Goal: Find contact information: Obtain details needed to contact an individual or organization

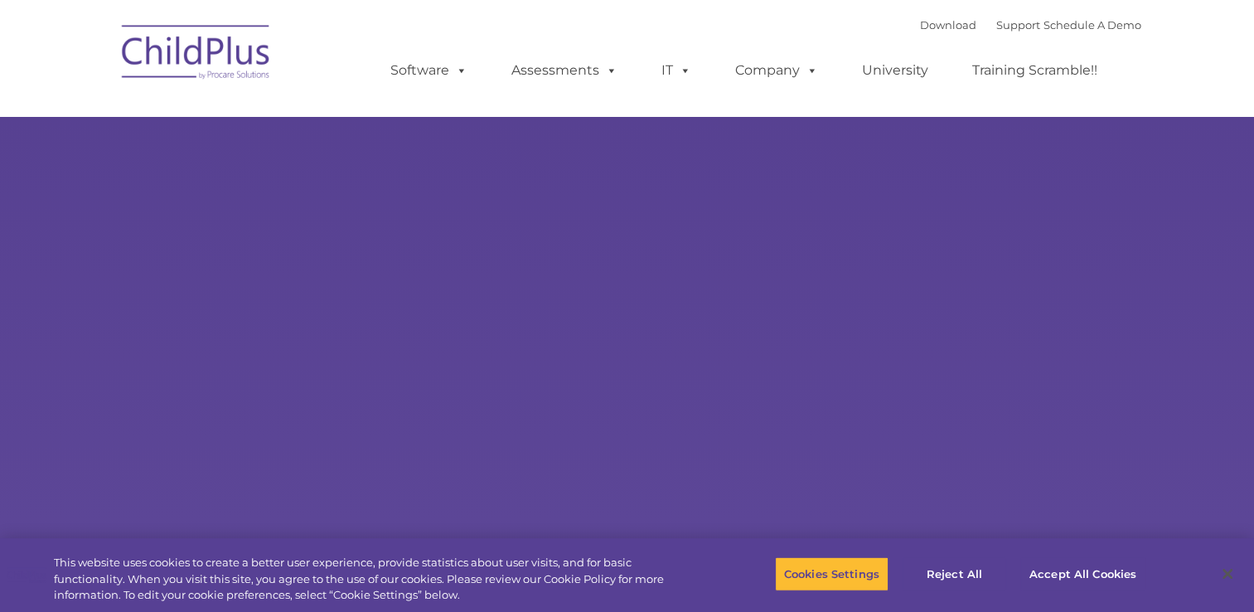
select select "MEDIUM"
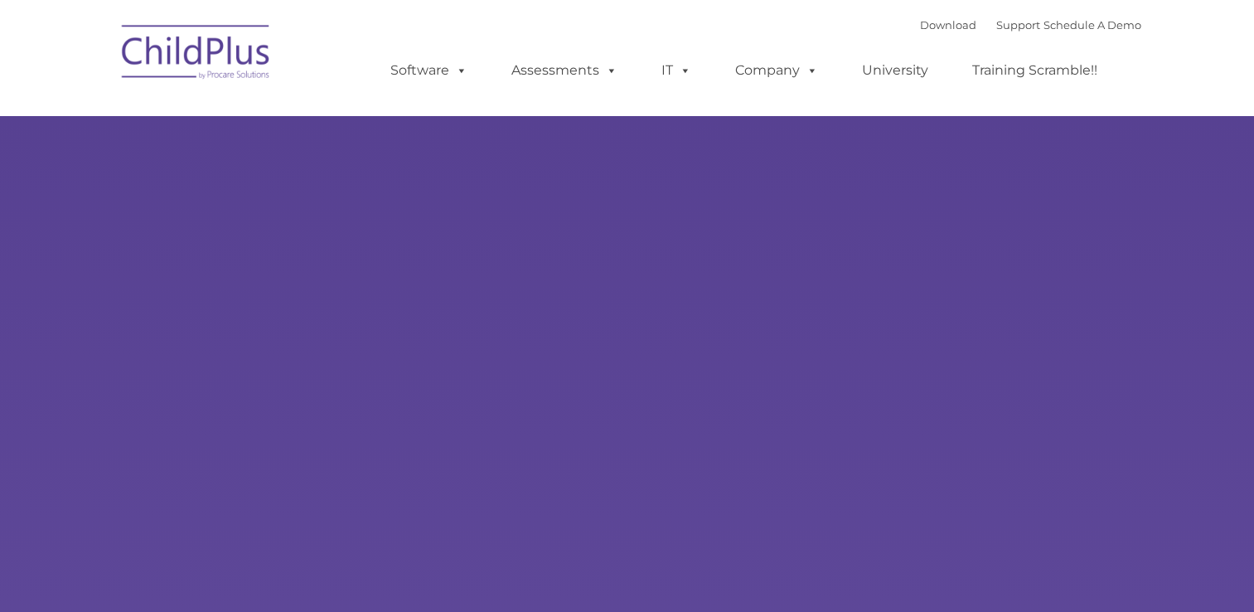
type input ""
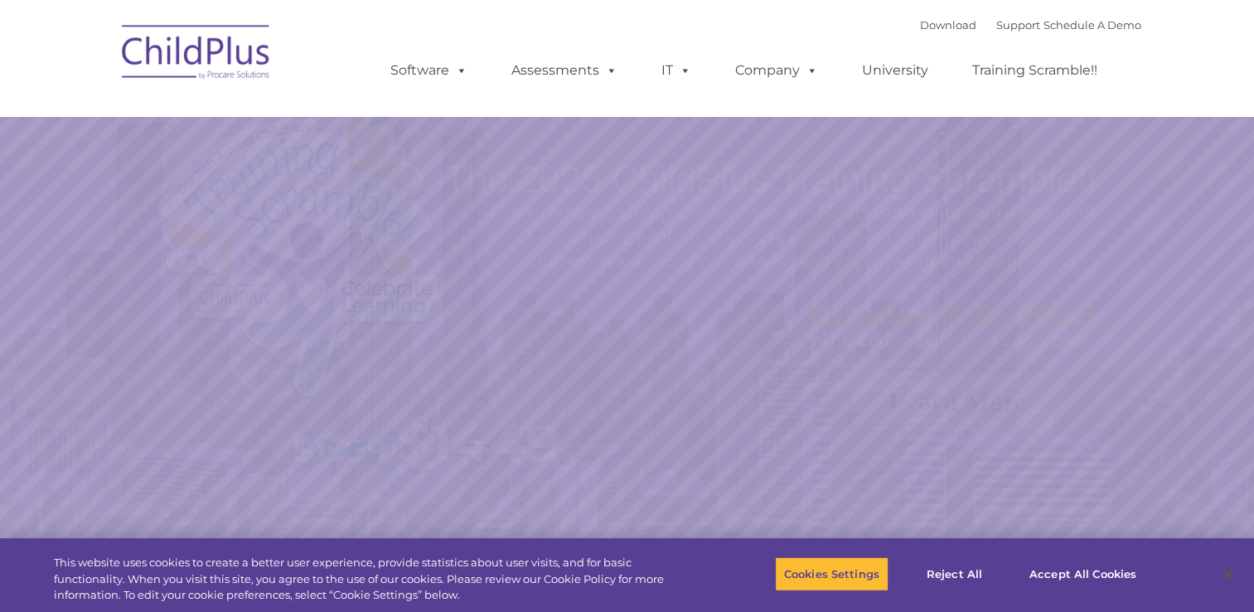
select select "MEDIUM"
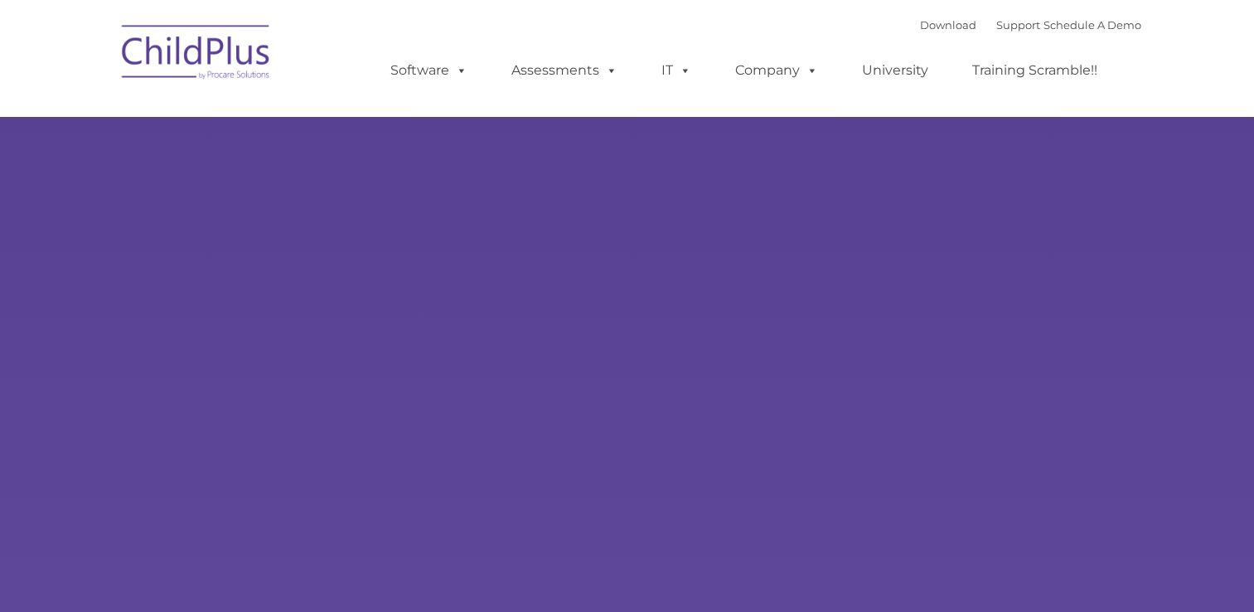
type input ""
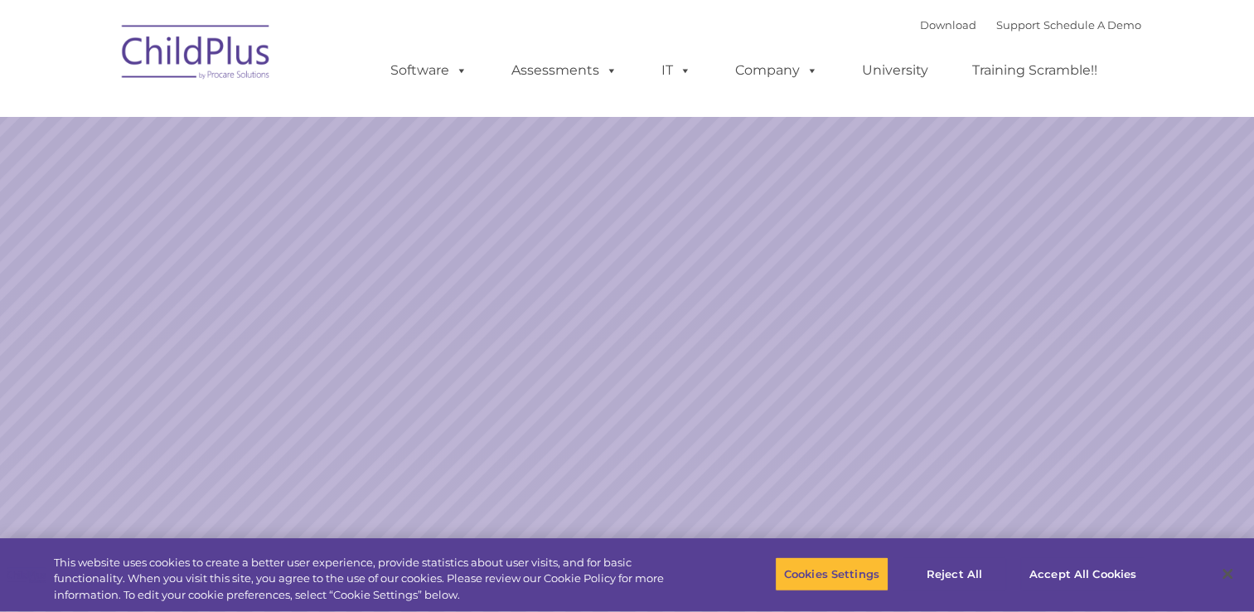
select select "MEDIUM"
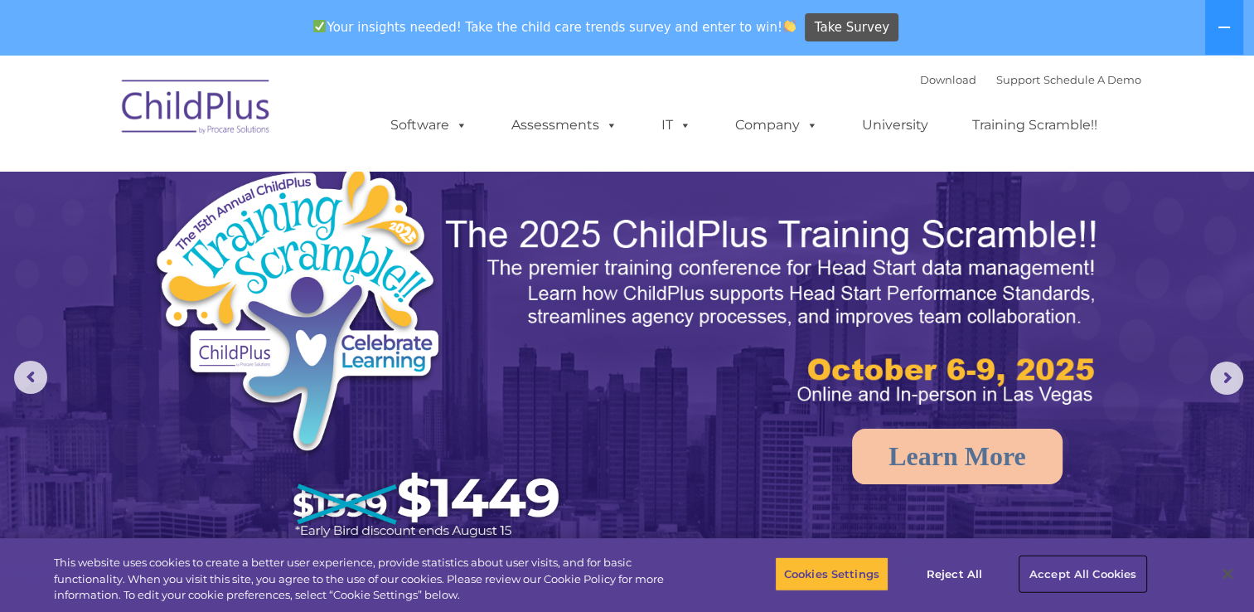
click at [1078, 574] on button "Accept All Cookies" at bounding box center [1082, 573] width 125 height 35
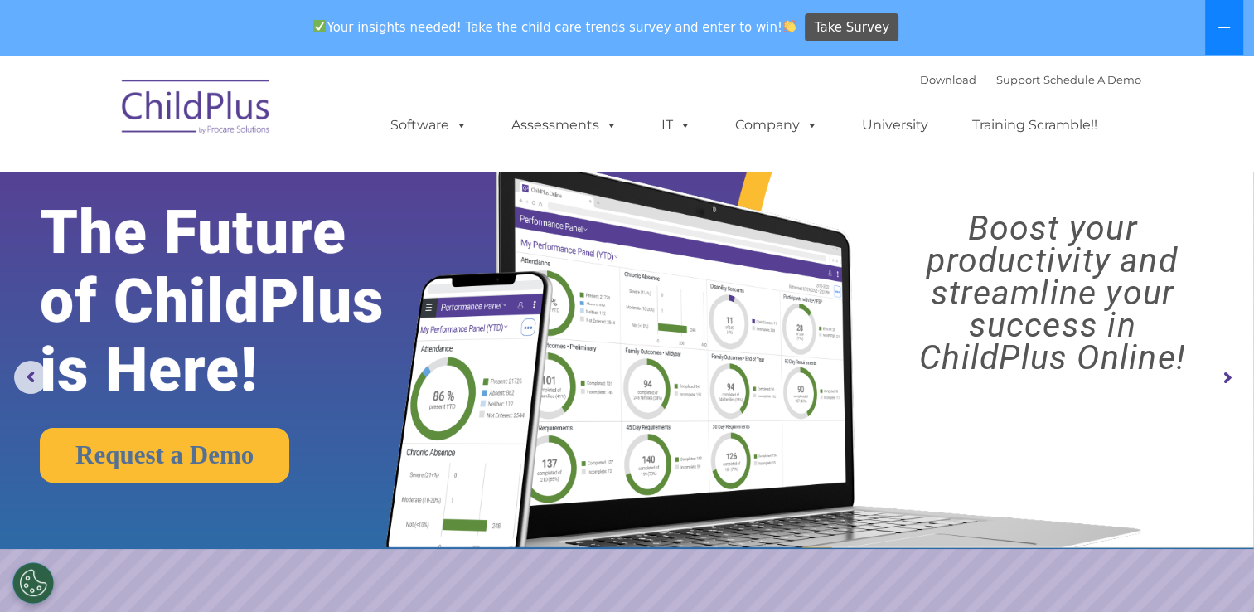
click at [1219, 31] on icon at bounding box center [1224, 27] width 13 height 13
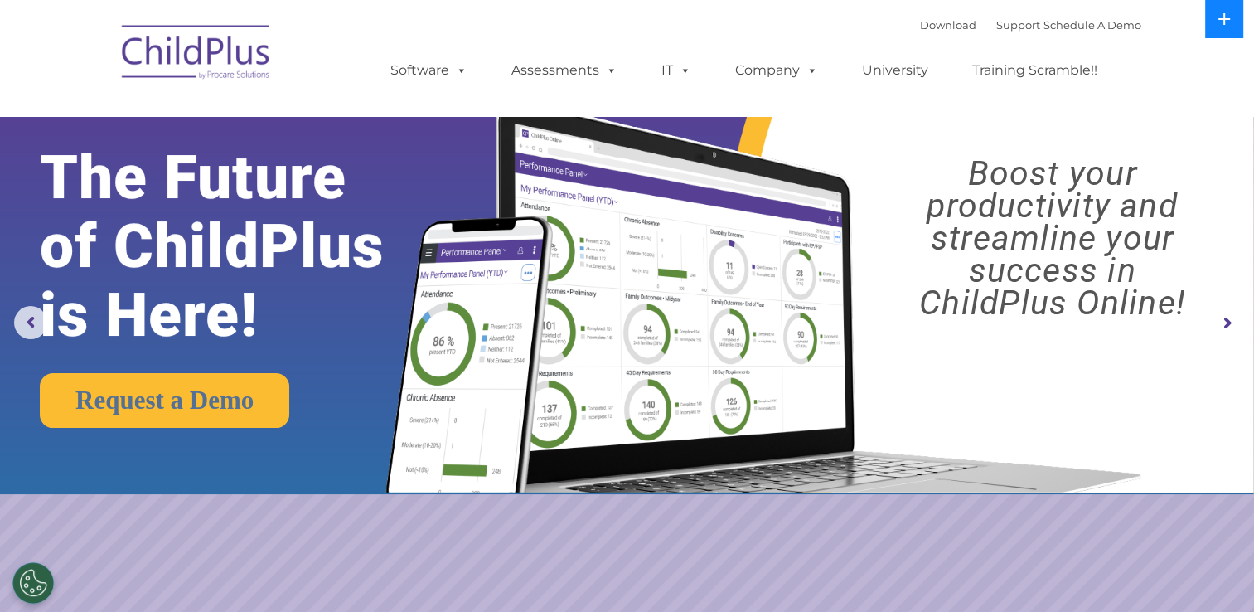
click at [1219, 31] on button at bounding box center [1224, 19] width 38 height 38
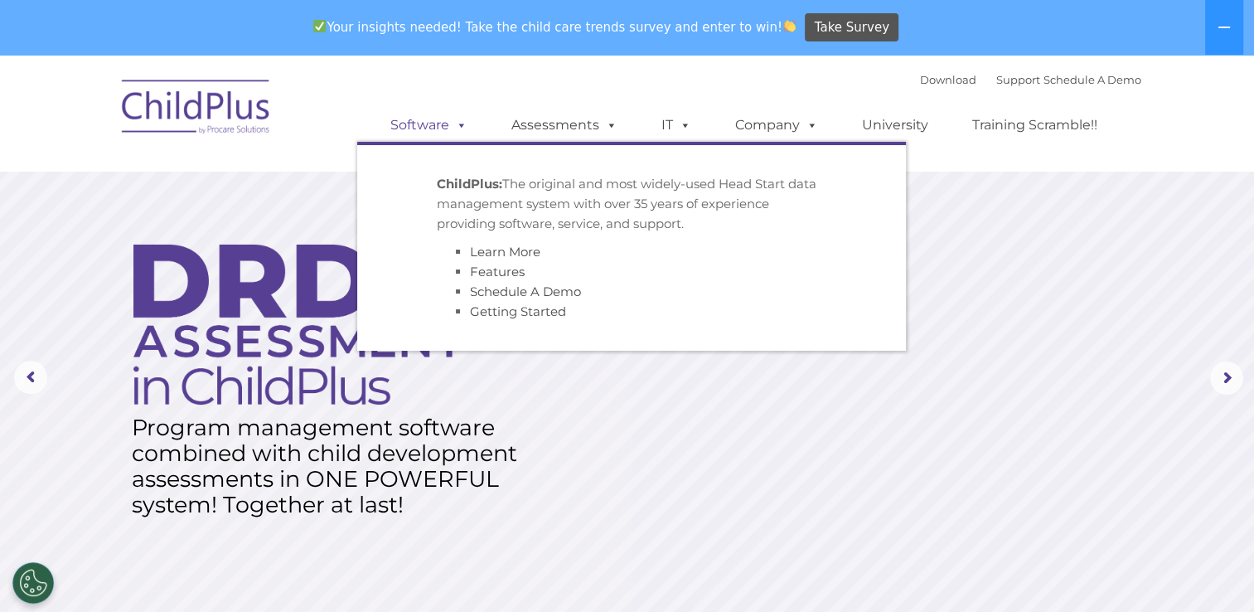
click at [461, 128] on span at bounding box center [458, 125] width 18 height 16
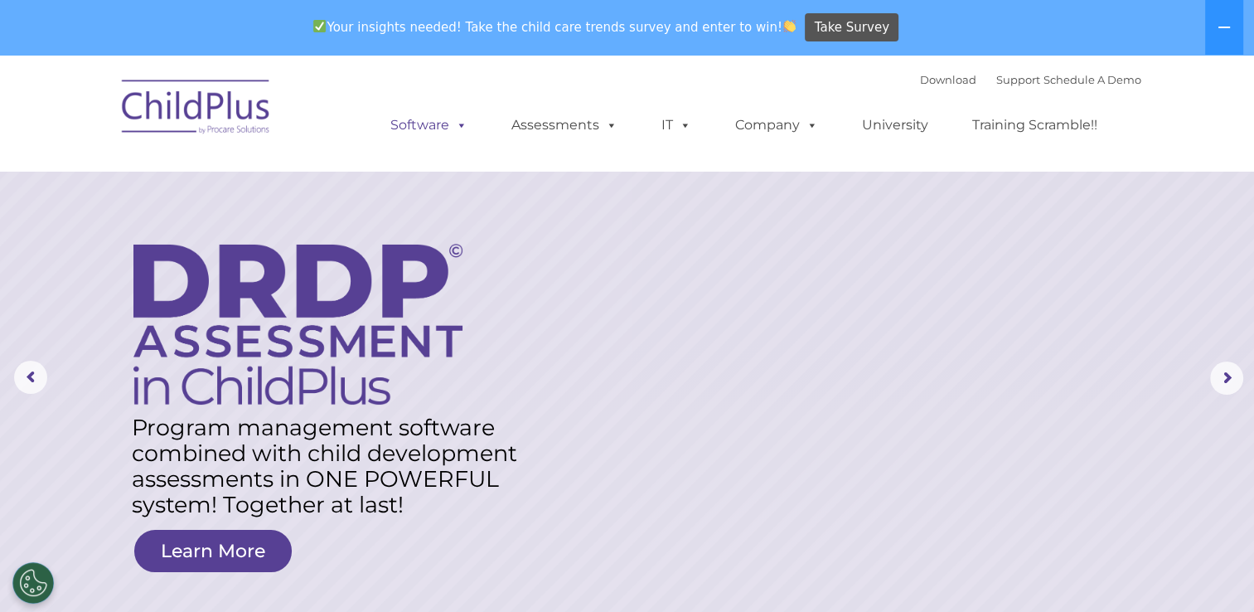
click at [461, 128] on span at bounding box center [458, 125] width 18 height 16
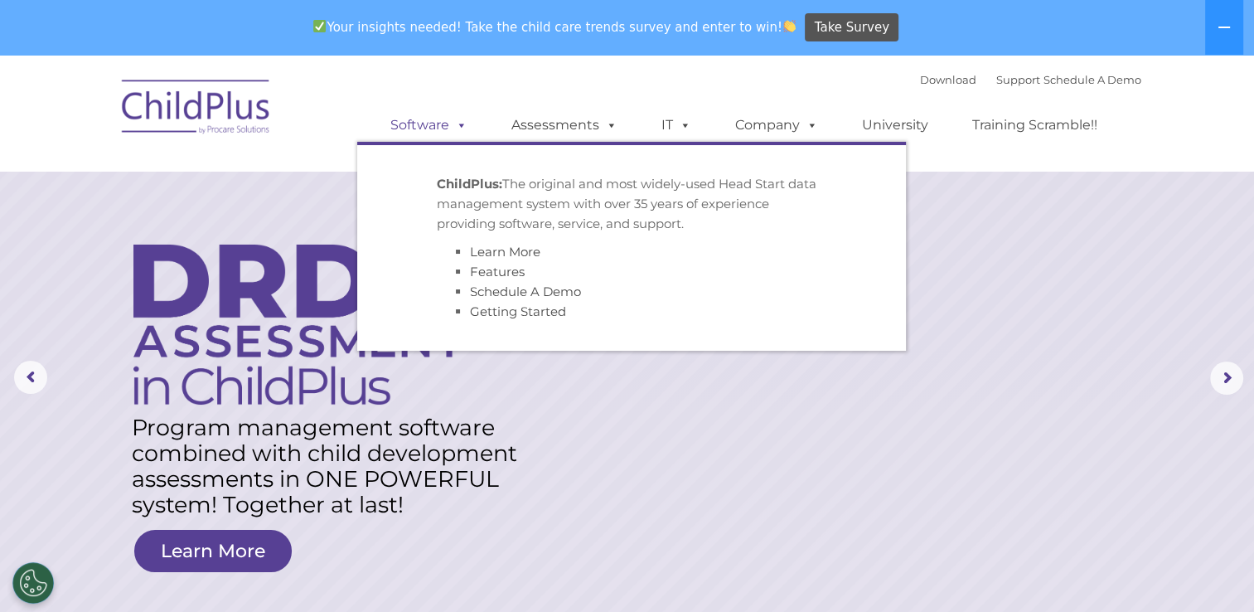
click at [470, 130] on link "Software" at bounding box center [429, 125] width 110 height 33
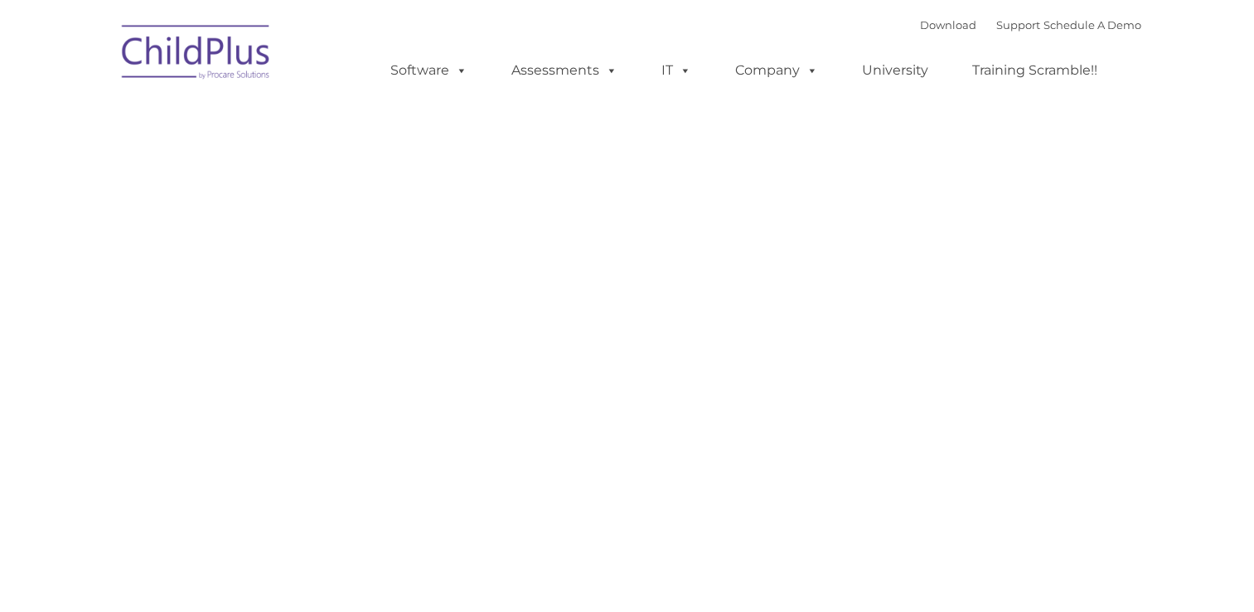
type input ""
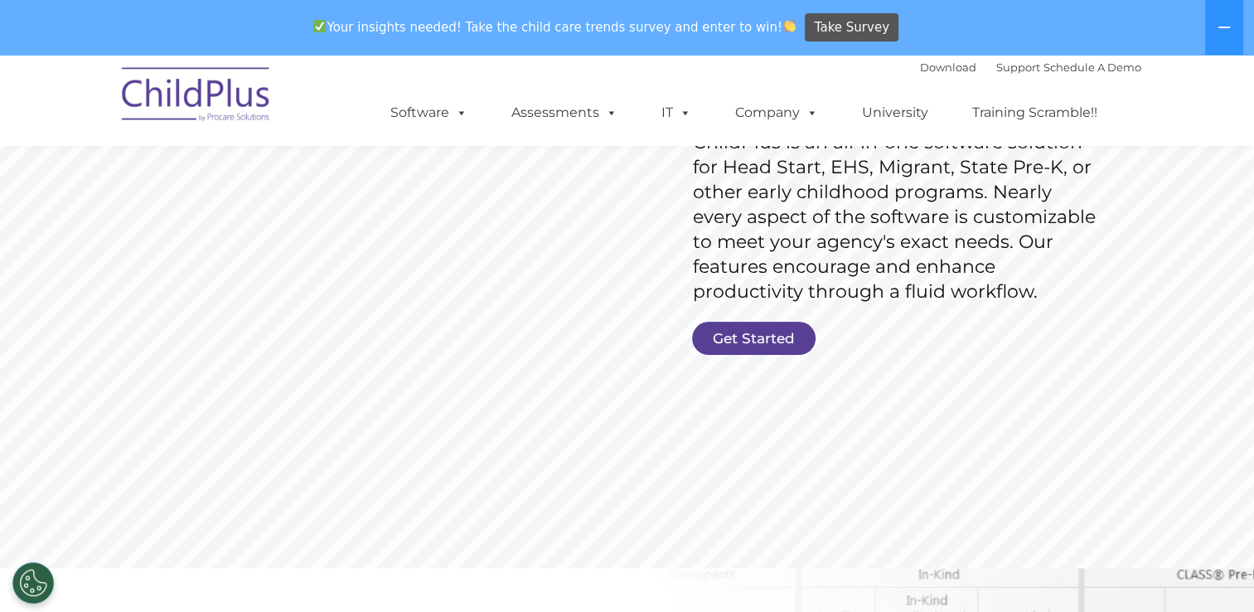
scroll to position [292, 0]
click at [756, 340] on link "Get Started" at bounding box center [754, 337] width 124 height 33
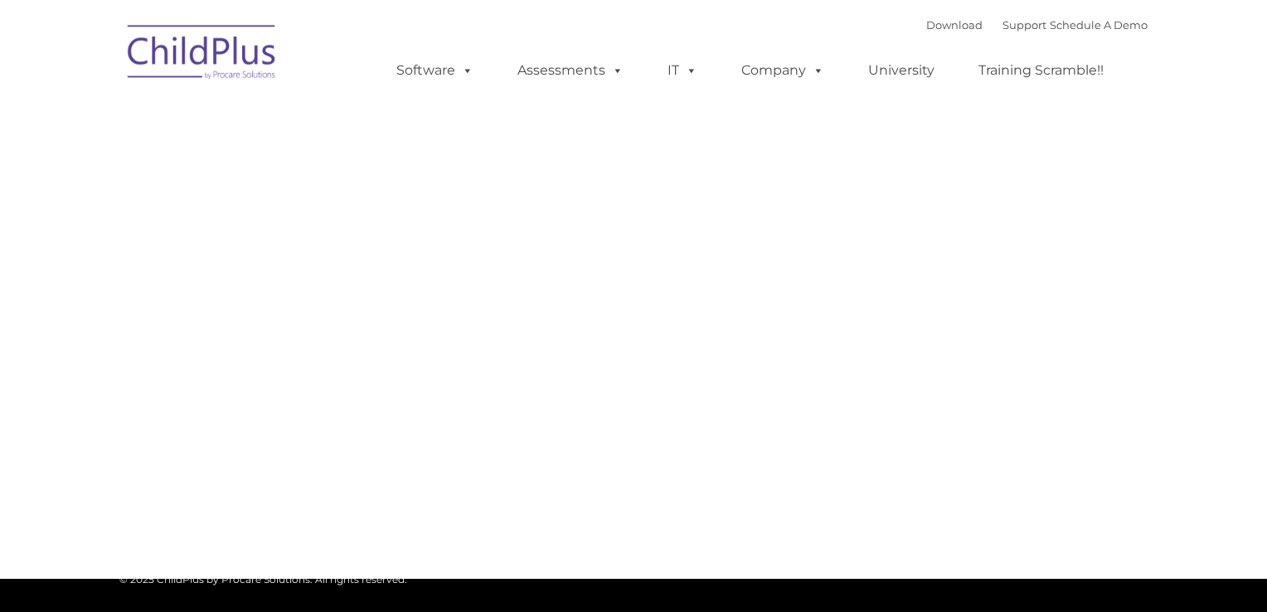
type input ""
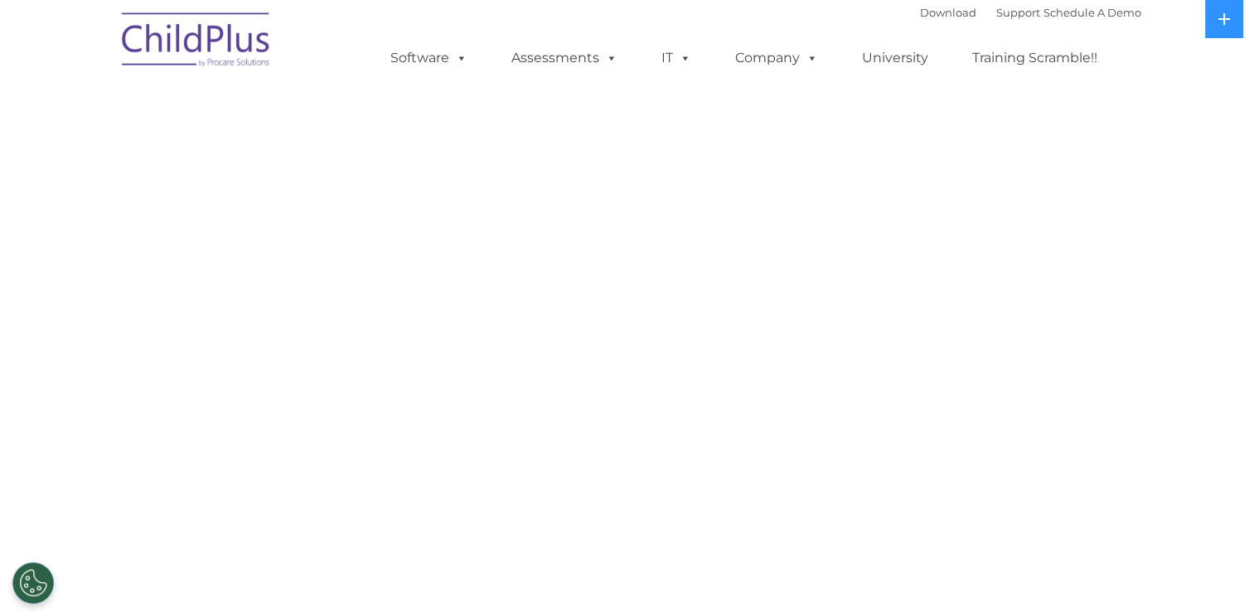
select select "MEDIUM"
